Goal: Transaction & Acquisition: Book appointment/travel/reservation

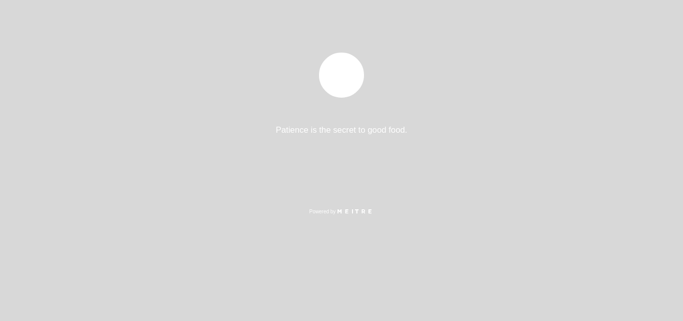
select select "pt"
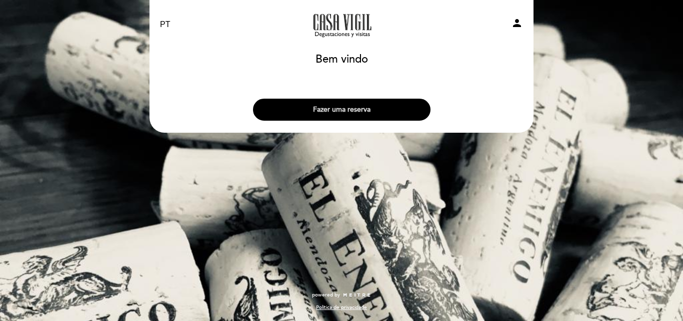
click at [386, 109] on button "Fazer uma reserva" at bounding box center [342, 110] width 178 height 22
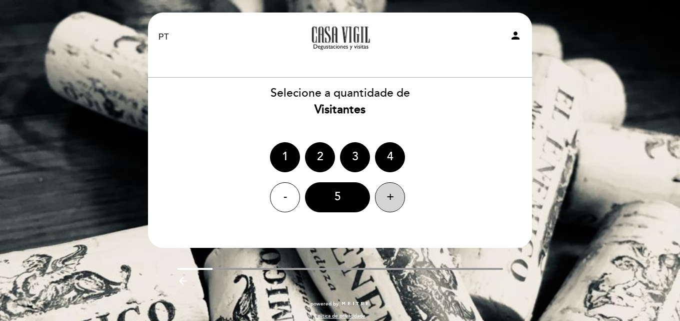
click at [384, 190] on div "+" at bounding box center [390, 197] width 30 height 30
click at [385, 190] on div "+" at bounding box center [390, 197] width 30 height 30
click at [385, 189] on div "+" at bounding box center [390, 197] width 30 height 30
click at [276, 197] on div "-" at bounding box center [285, 197] width 30 height 30
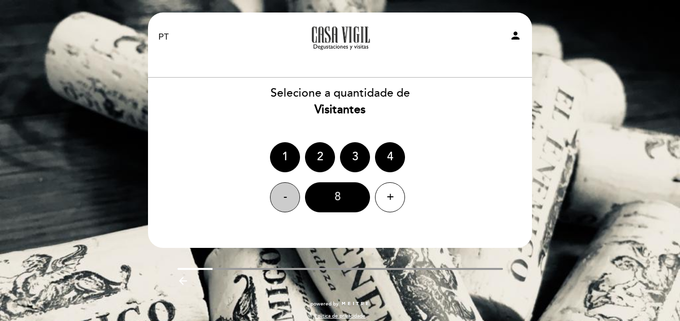
click at [312, 196] on div "8" at bounding box center [337, 197] width 65 height 30
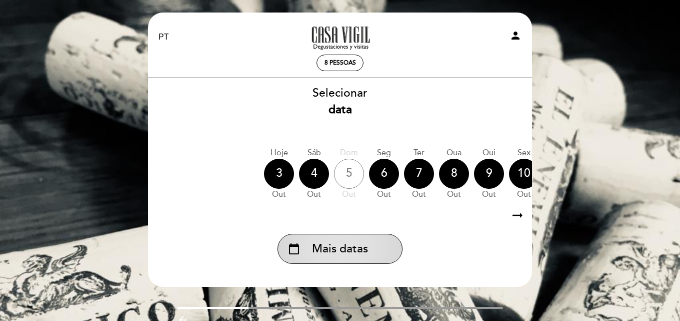
click at [363, 241] on div "calendar_today Mais datas" at bounding box center [340, 249] width 125 height 30
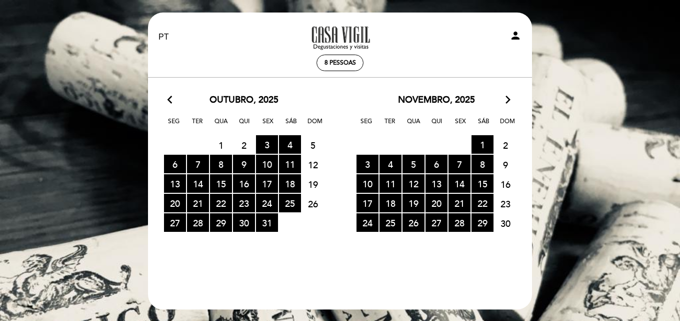
click at [511, 95] on icon "arrow_forward_ios" at bounding box center [508, 100] width 9 height 13
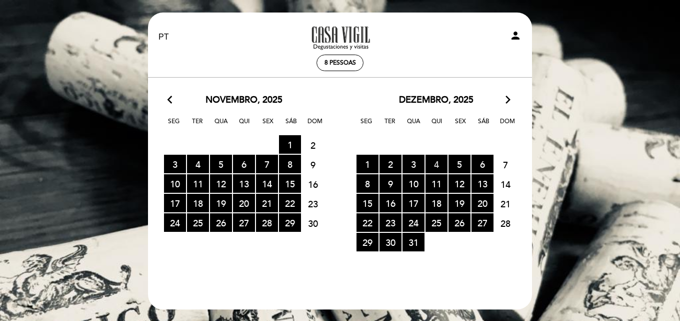
click at [438, 164] on span "4 RESERVAS DISPONÍVEIS" at bounding box center [437, 164] width 22 height 19
